Goal: Transaction & Acquisition: Subscribe to service/newsletter

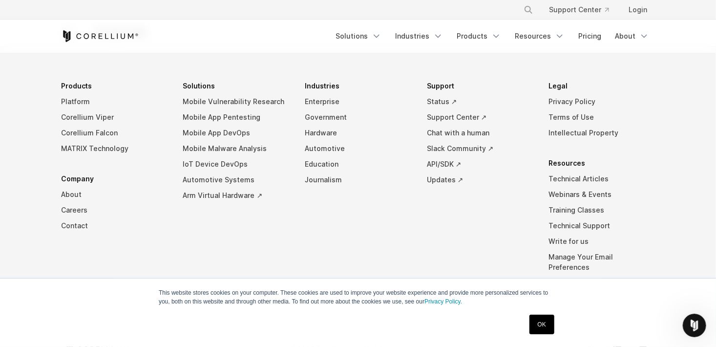
scroll to position [1793, 0]
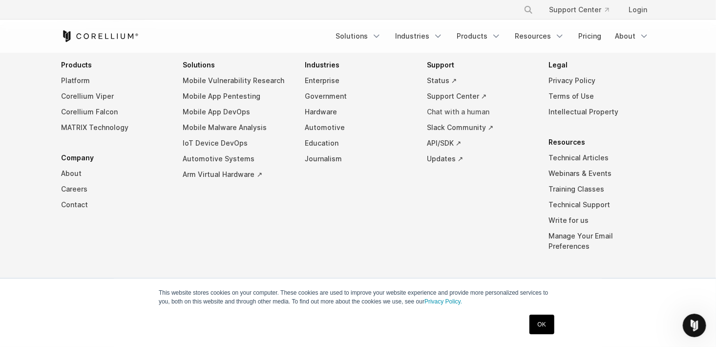
click at [464, 105] on link "Chat with a human" at bounding box center [480, 112] width 106 height 16
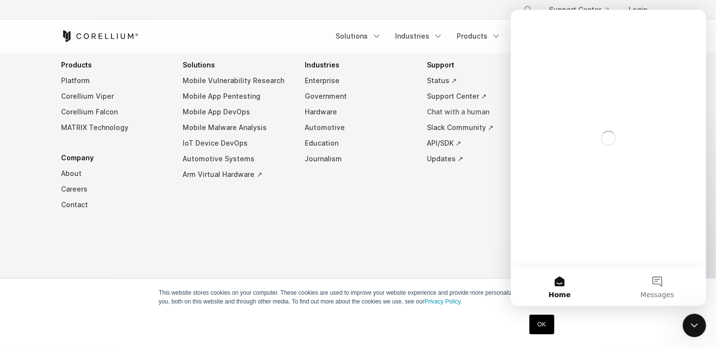
scroll to position [0, 0]
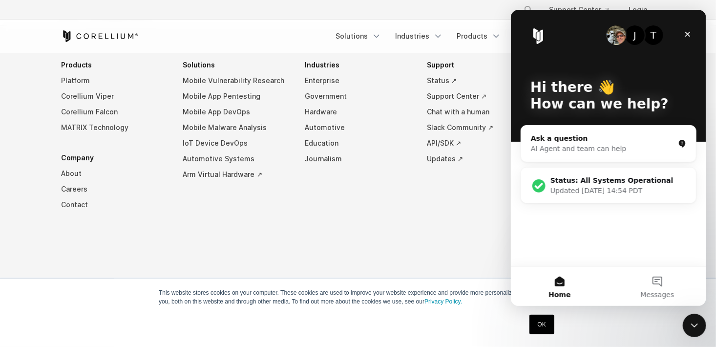
click at [580, 146] on div "AI Agent and team can help" at bounding box center [602, 149] width 144 height 10
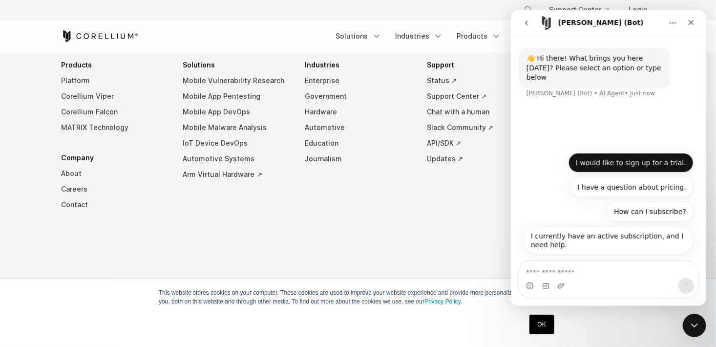
click at [605, 162] on button "I would like to sign up for a trial." at bounding box center [630, 163] width 125 height 20
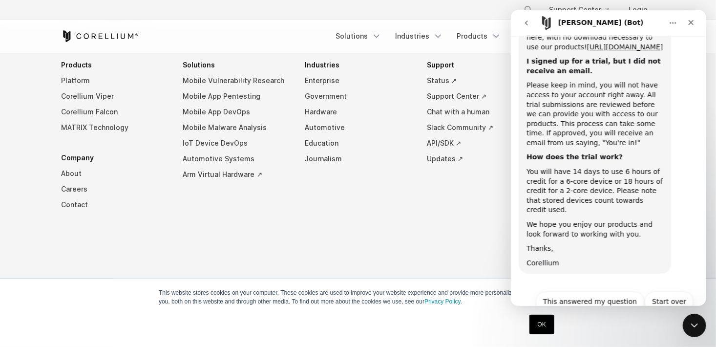
scroll to position [168, 0]
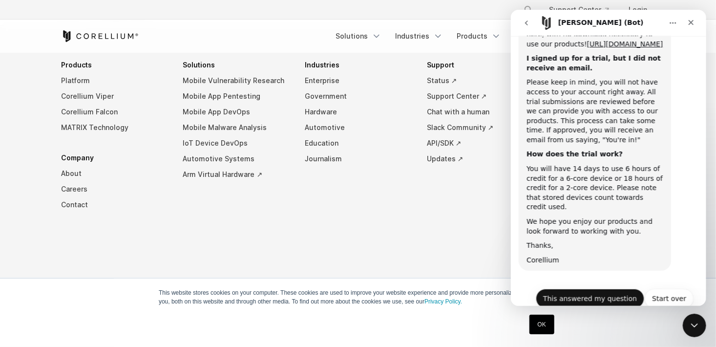
click at [608, 289] on button "This answered my question" at bounding box center [589, 299] width 108 height 20
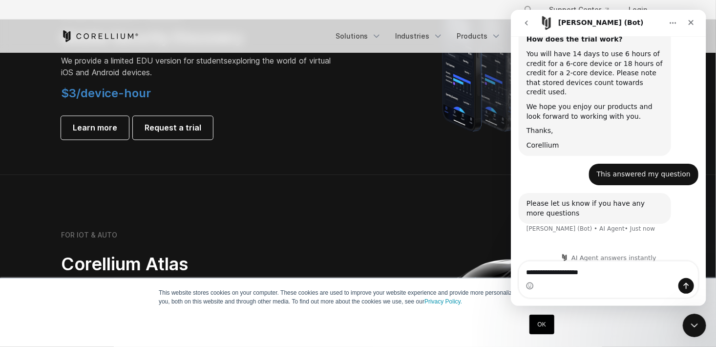
scroll to position [777, 0]
type textarea "**********"
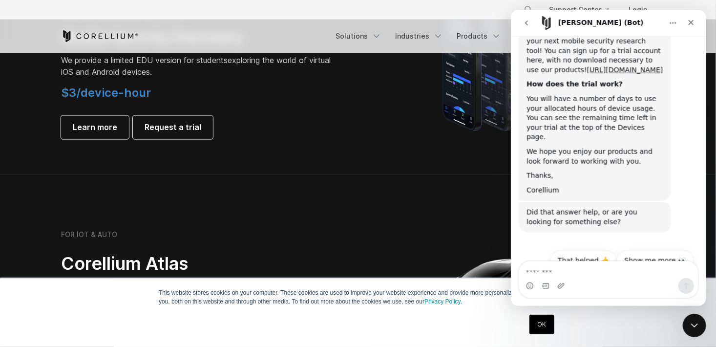
scroll to position [585, 0]
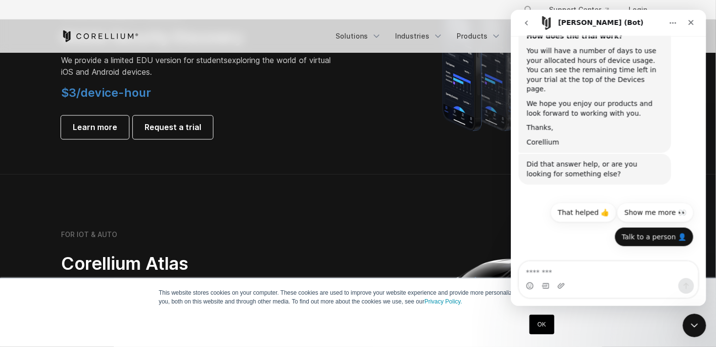
click at [650, 227] on button "Talk to a person 👤" at bounding box center [653, 237] width 79 height 20
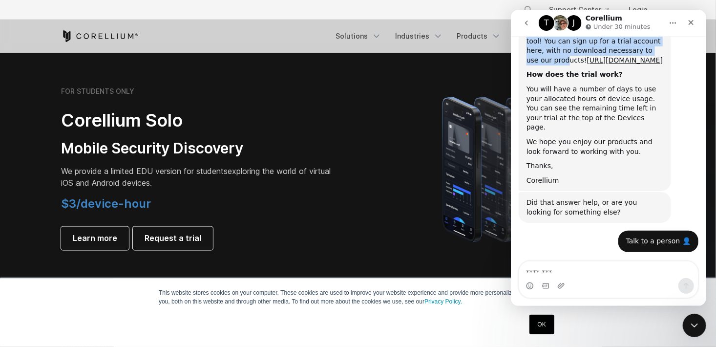
scroll to position [534, 0]
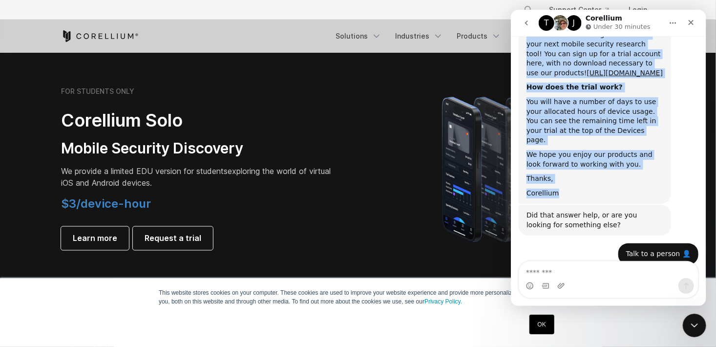
drag, startPoint x: 655, startPoint y: 17, endPoint x: 568, endPoint y: 160, distance: 167.2
click at [568, 160] on div "T J Corellium Under 30 minutes 👋 Hi there! What brings you here today? Please s…" at bounding box center [607, 158] width 195 height 296
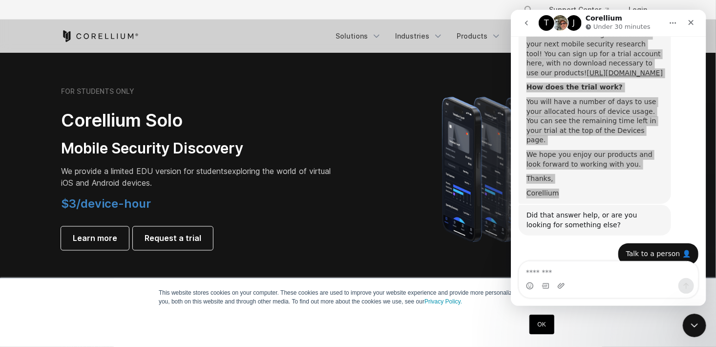
click at [394, 198] on div at bounding box center [511, 168] width 287 height 171
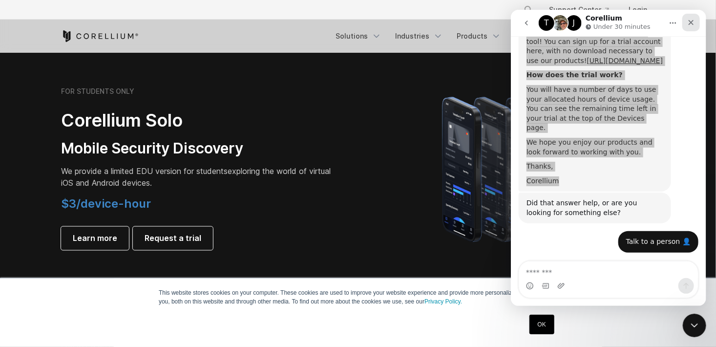
scroll to position [547, 0]
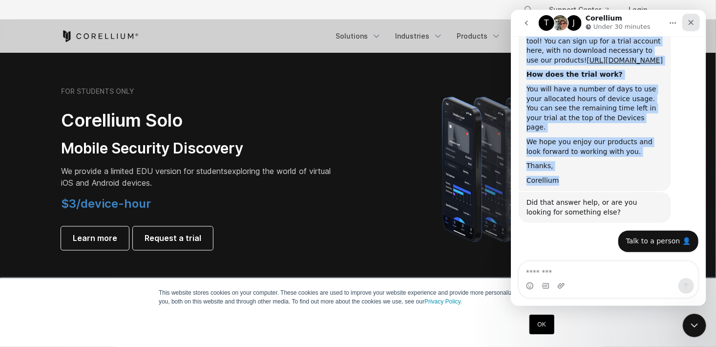
click at [692, 21] on icon "Close" at bounding box center [691, 23] width 8 height 8
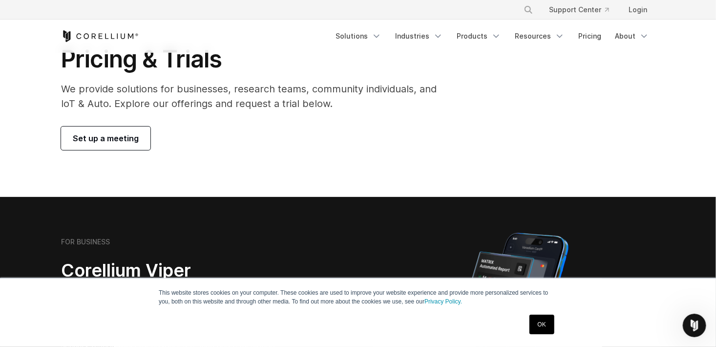
scroll to position [0, 0]
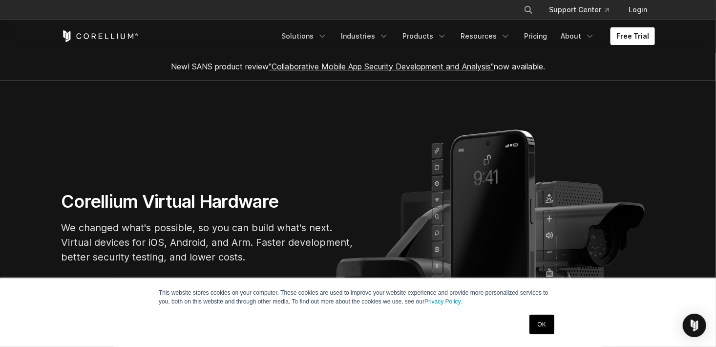
click at [630, 33] on link "Free Trial" at bounding box center [632, 36] width 44 height 18
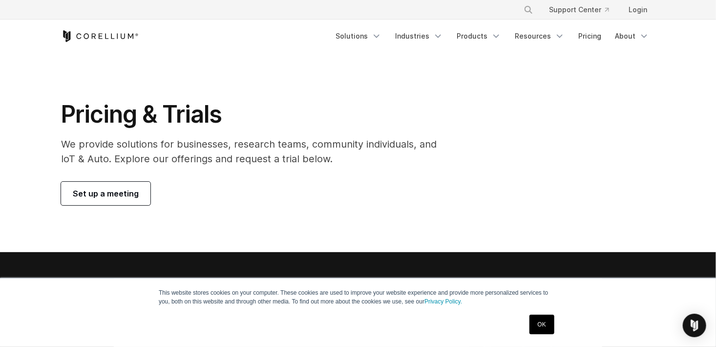
click at [76, 188] on span "Set up a meeting" at bounding box center [106, 194] width 66 height 12
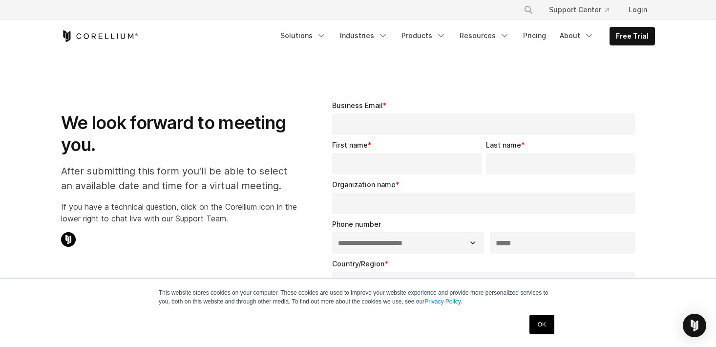
select select "**"
